Goal: Transaction & Acquisition: Purchase product/service

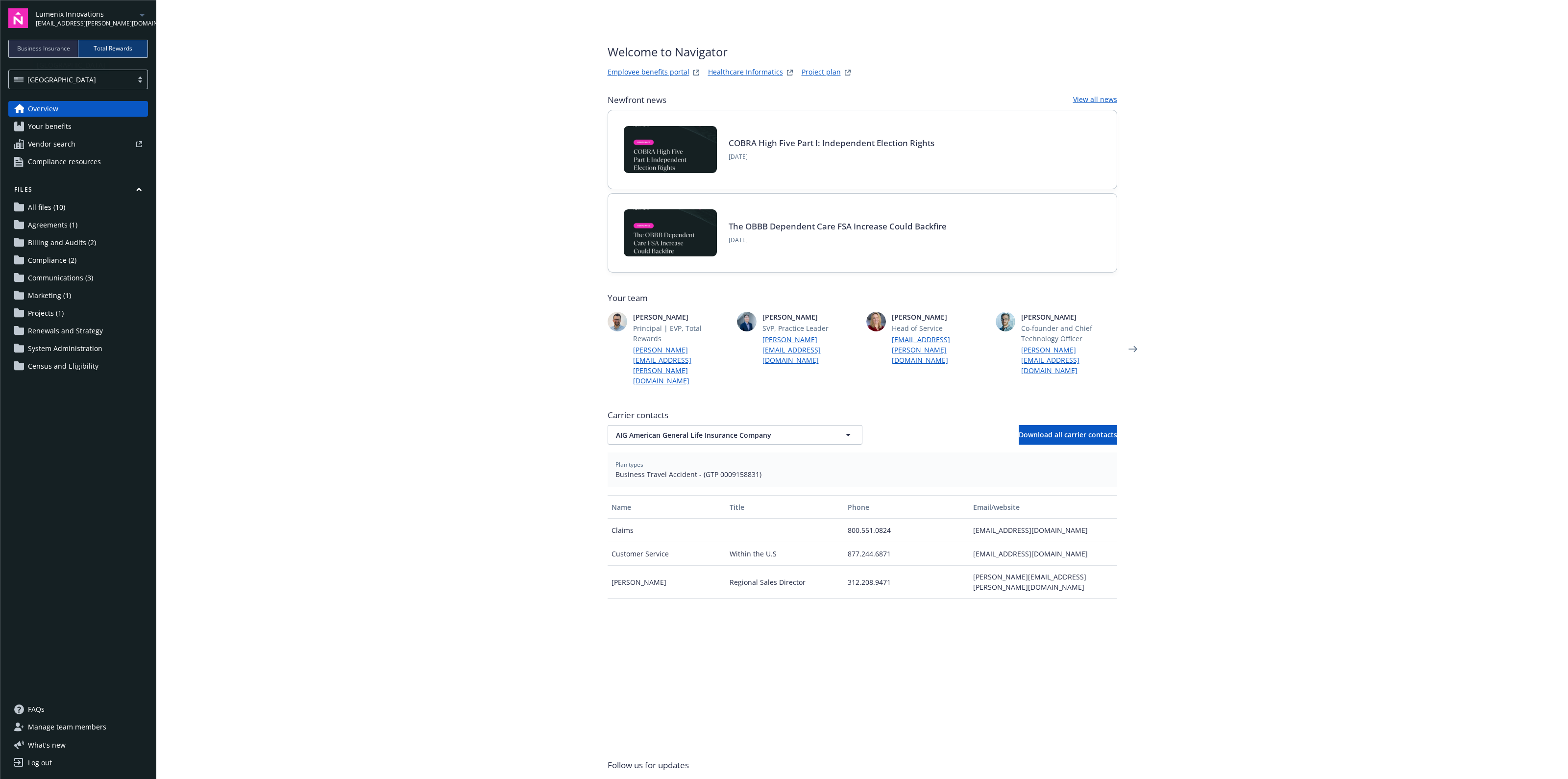
click at [59, 48] on span "Business Insurance" at bounding box center [43, 48] width 53 height 9
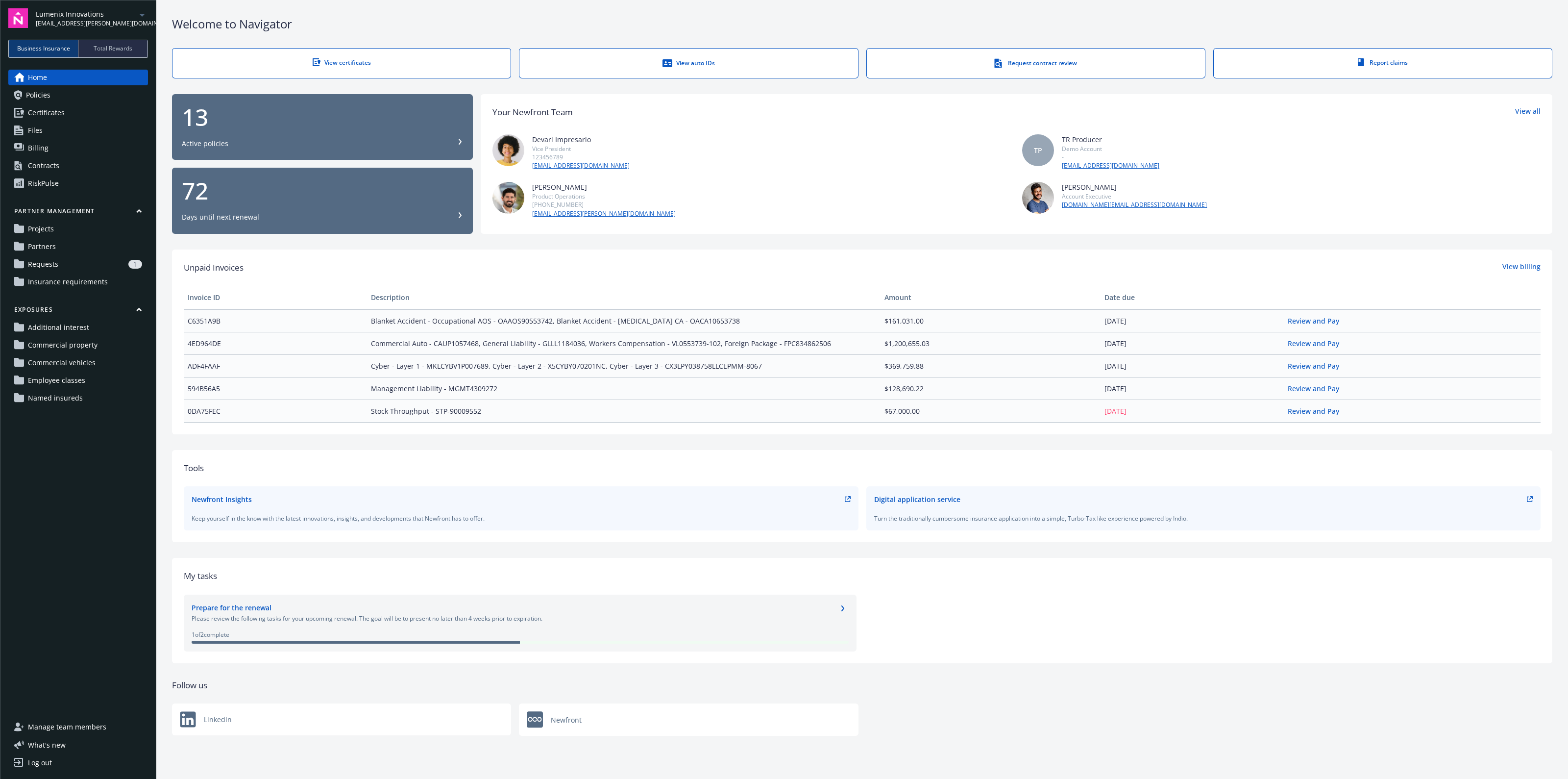
click at [54, 149] on link "Billing" at bounding box center [78, 148] width 139 height 16
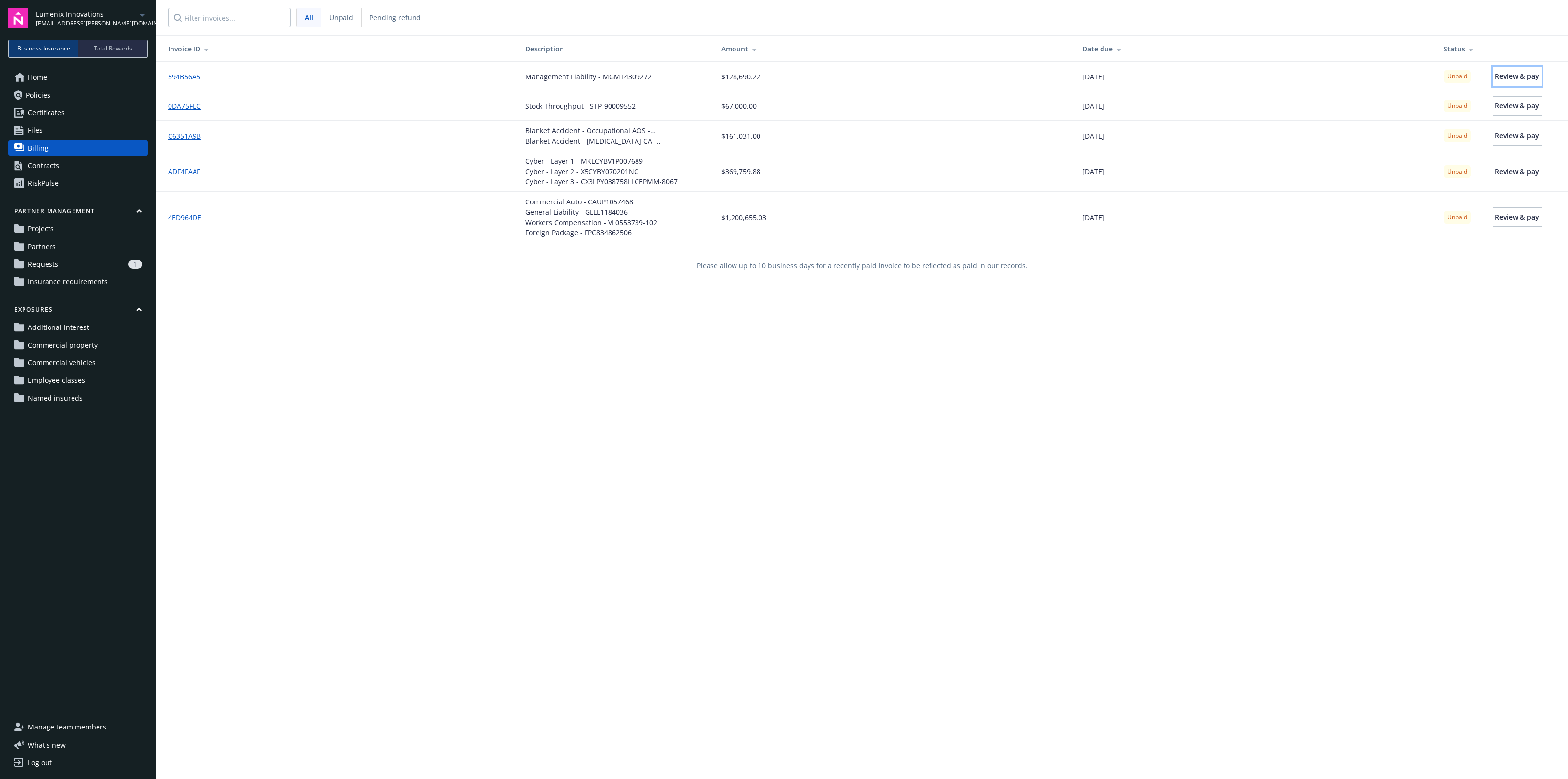
click at [1493, 77] on link "Review & pay" at bounding box center [1517, 76] width 49 height 19
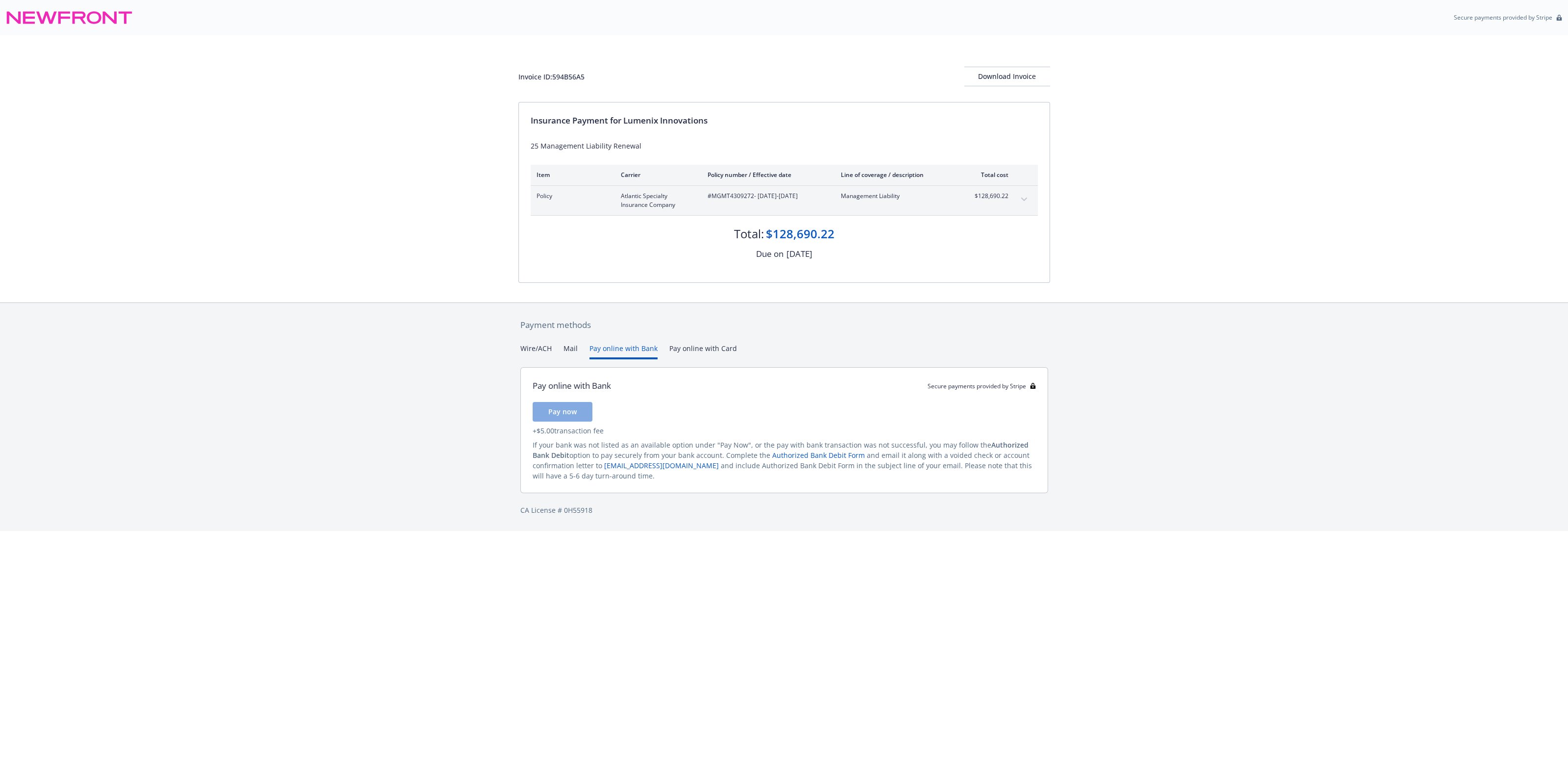
click at [602, 351] on button "Pay online with Bank" at bounding box center [623, 351] width 68 height 16
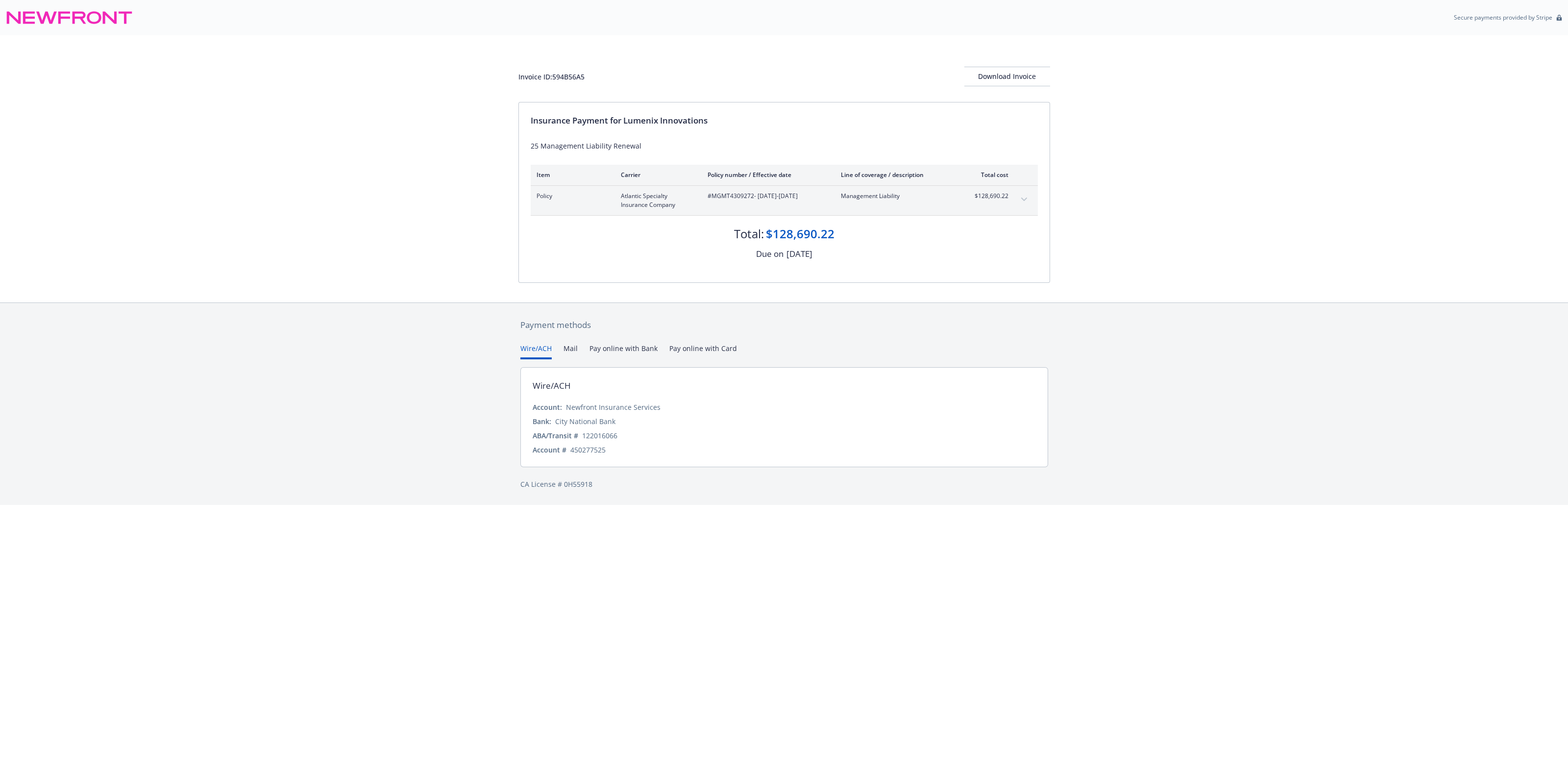
click at [543, 350] on button "Wire/ACH" at bounding box center [536, 351] width 32 height 16
click at [603, 347] on button "Pay online with Bank" at bounding box center [623, 351] width 68 height 16
